Goal: Navigation & Orientation: Understand site structure

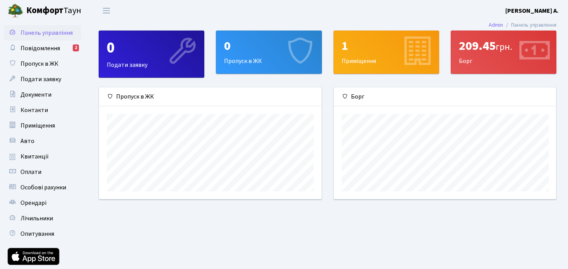
scroll to position [111, 222]
click at [177, 225] on main "Admin Панель управління 0 Подати заявку 0 Пропуск в ЖК 1 Приміщення 209.45 грн.…" at bounding box center [327, 159] width 481 height 277
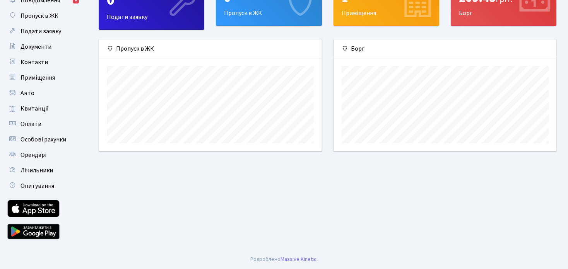
scroll to position [0, 0]
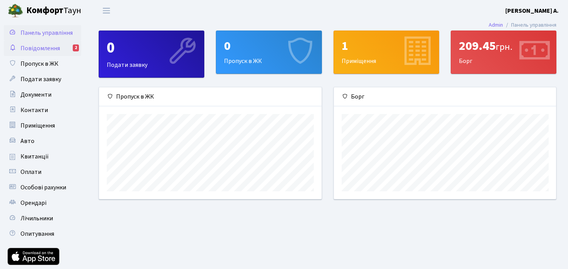
click at [56, 48] on span "Повідомлення" at bounding box center [40, 48] width 39 height 9
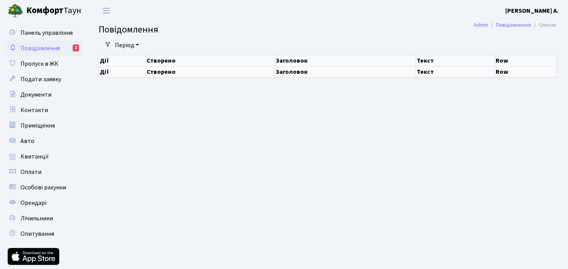
select select "25"
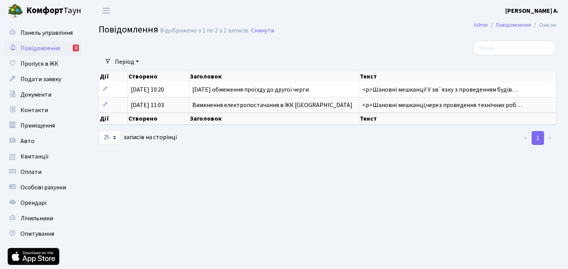
click at [43, 7] on b "Комфорт" at bounding box center [44, 10] width 37 height 12
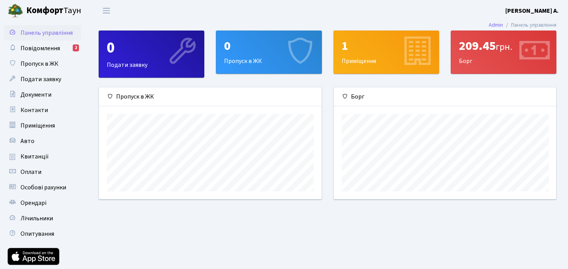
scroll to position [111, 222]
click at [477, 55] on div "209.45 грн. Борг" at bounding box center [503, 52] width 105 height 43
click at [479, 48] on div "209.45 грн." at bounding box center [503, 46] width 89 height 15
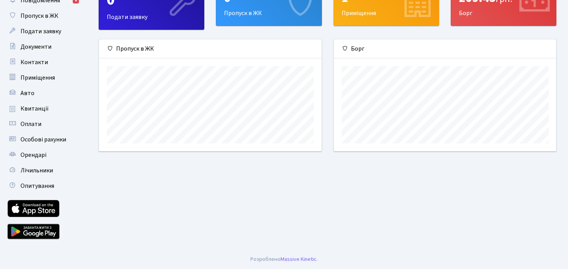
scroll to position [0, 0]
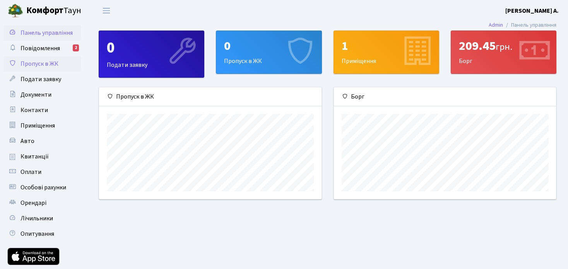
click at [51, 63] on span "Пропуск в ЖК" at bounding box center [40, 64] width 38 height 9
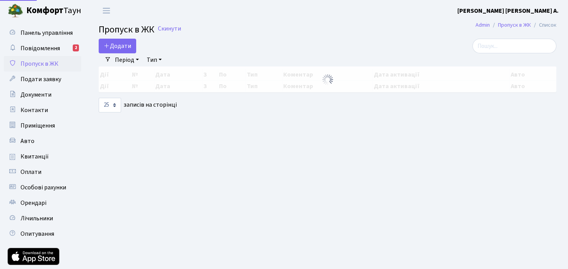
select select "25"
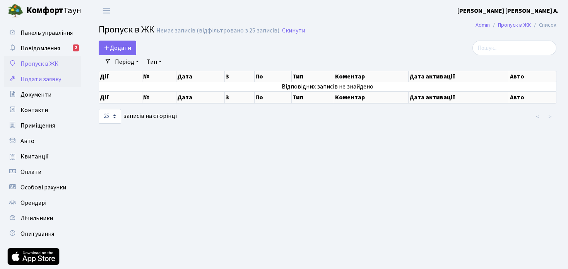
click at [31, 81] on span "Подати заявку" at bounding box center [41, 79] width 41 height 9
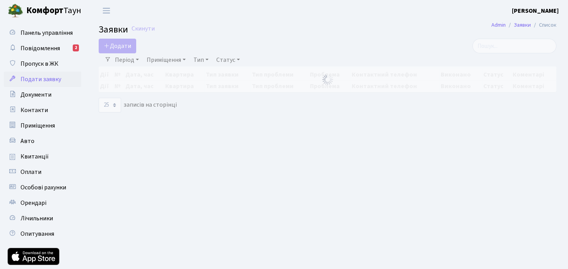
select select "25"
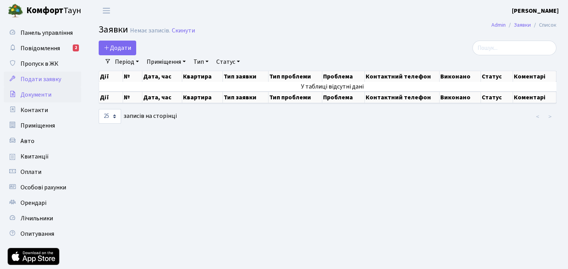
click at [33, 93] on span "Документи" at bounding box center [36, 95] width 31 height 9
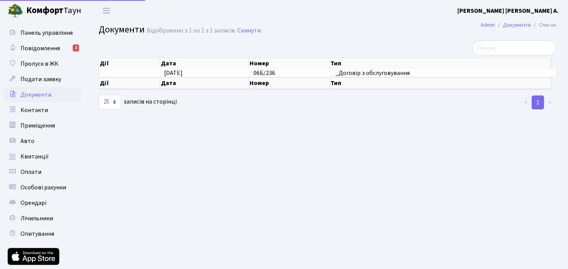
select select "25"
click at [41, 109] on span "Контакти" at bounding box center [34, 110] width 27 height 9
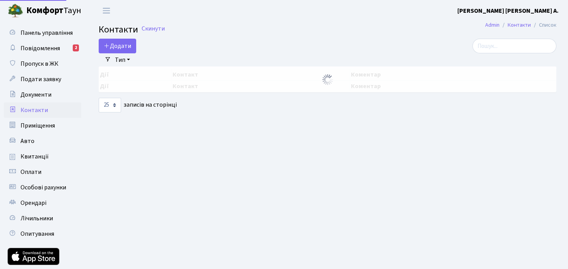
select select "25"
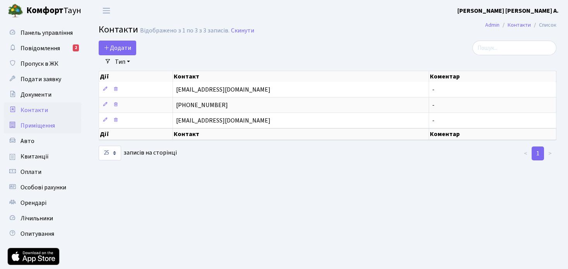
click at [43, 127] on span "Приміщення" at bounding box center [38, 126] width 34 height 9
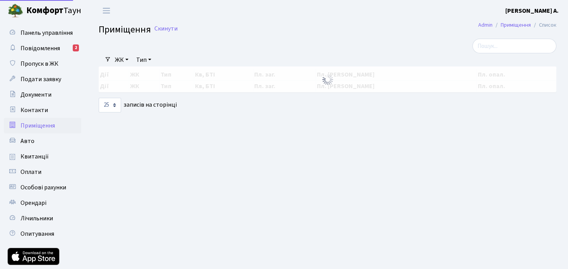
select select "25"
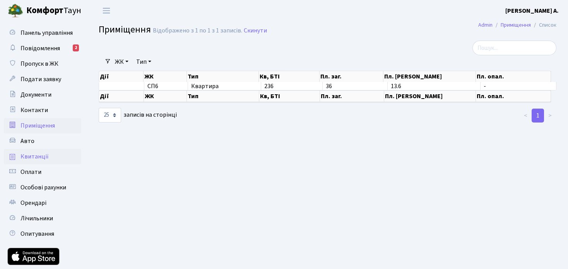
click at [45, 156] on span "Квитанції" at bounding box center [35, 157] width 28 height 9
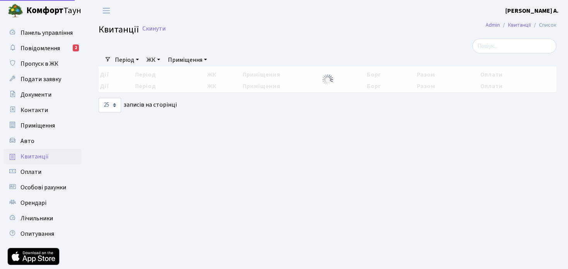
select select "25"
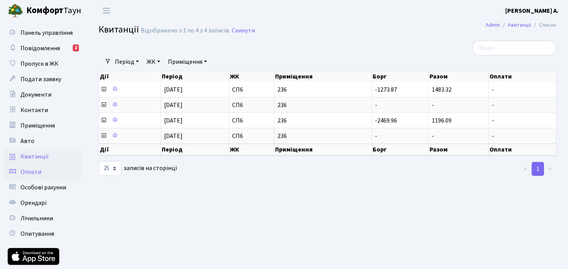
click at [34, 171] on span "Оплати" at bounding box center [31, 172] width 21 height 9
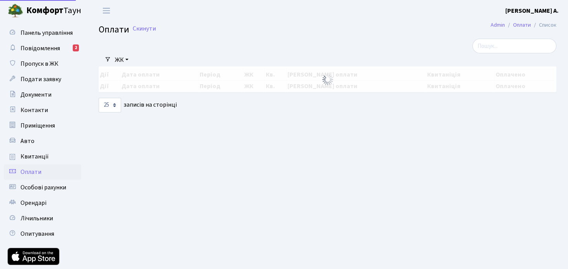
select select "25"
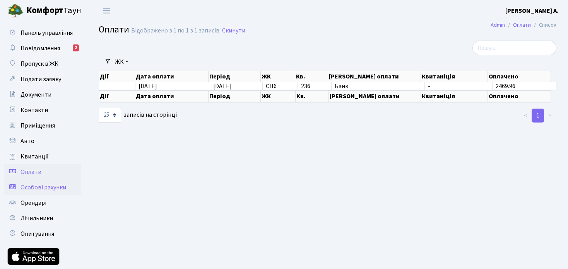
click at [40, 187] on span "Особові рахунки" at bounding box center [44, 188] width 46 height 9
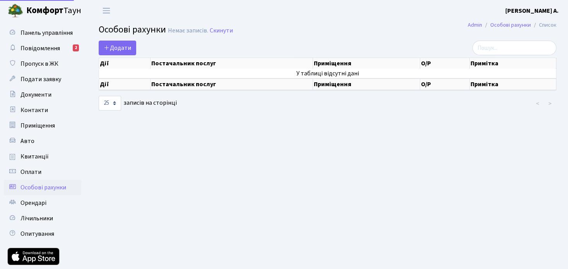
select select "25"
click at [42, 29] on span "Панель управління" at bounding box center [47, 33] width 52 height 9
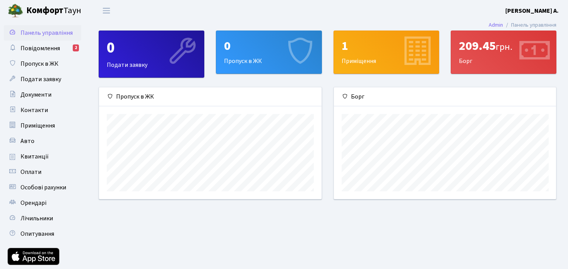
click at [20, 14] on img at bounding box center [15, 10] width 15 height 15
